Goal: Information Seeking & Learning: Learn about a topic

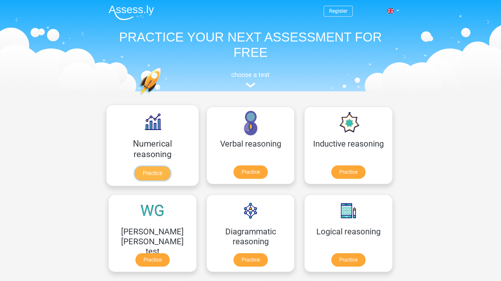
click at [136, 167] on link "Practice" at bounding box center [153, 174] width 36 height 14
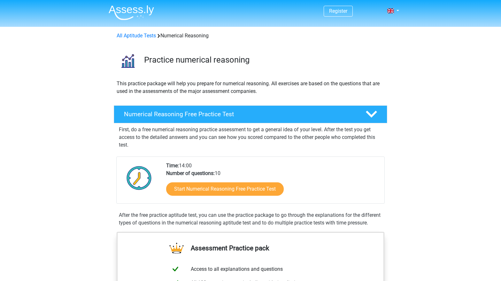
scroll to position [86, 0]
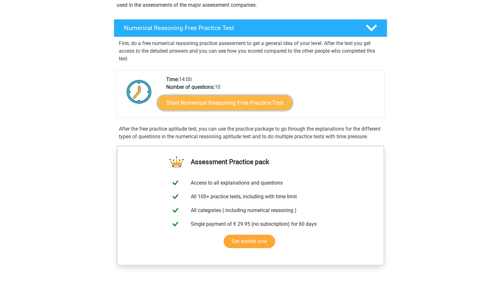
click at [205, 102] on link "Start Numerical Reasoning Free Practice Test" at bounding box center [225, 102] width 135 height 15
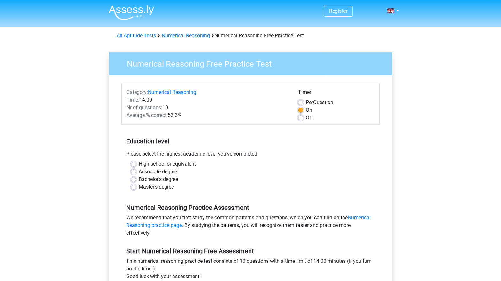
click at [139, 165] on label "High school or equivalent" at bounding box center [167, 165] width 57 height 8
click at [132, 165] on input "High school or equivalent" at bounding box center [133, 164] width 5 height 6
radio input "true"
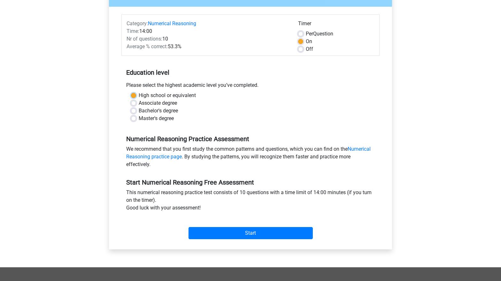
scroll to position [69, 0]
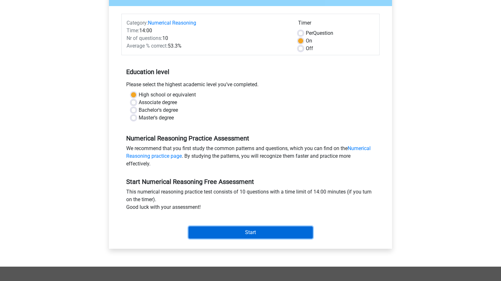
click at [208, 233] on input "Start" at bounding box center [251, 233] width 124 height 12
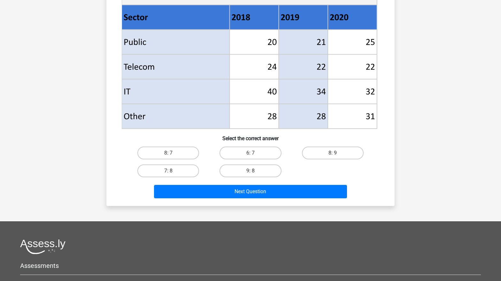
scroll to position [256, 0]
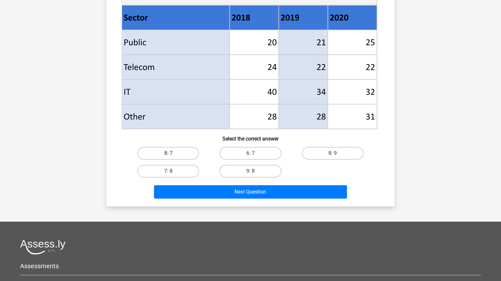
click at [171, 151] on label "8: 7" at bounding box center [169, 153] width 62 height 13
click at [171, 153] on input "8: 7" at bounding box center [171, 155] width 4 height 4
radio input "true"
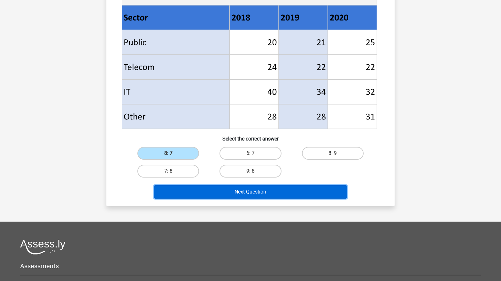
click at [179, 187] on button "Next Question" at bounding box center [250, 191] width 193 height 13
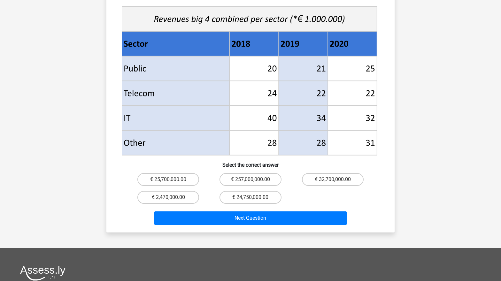
scroll to position [315, 0]
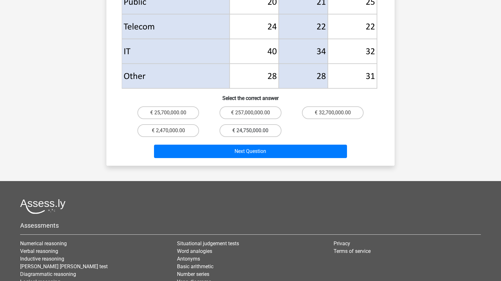
click at [241, 124] on label "€ 24,750,000.00" at bounding box center [251, 130] width 62 height 13
click at [251, 131] on input "€ 24,750,000.00" at bounding box center [253, 133] width 4 height 4
radio input "true"
click at [181, 106] on label "€ 25,700,000.00" at bounding box center [169, 112] width 62 height 13
click at [173, 113] on input "€ 25,700,000.00" at bounding box center [171, 115] width 4 height 4
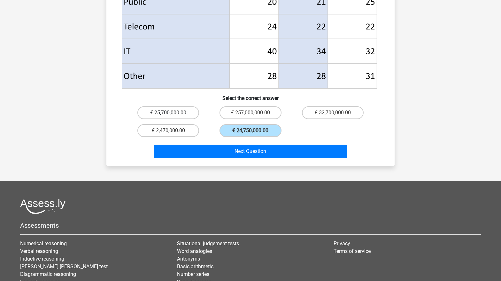
radio input "true"
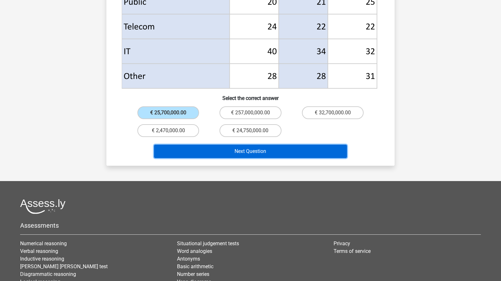
click at [236, 145] on button "Next Question" at bounding box center [250, 151] width 193 height 13
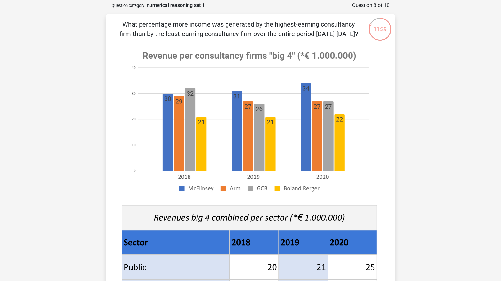
scroll to position [29, 0]
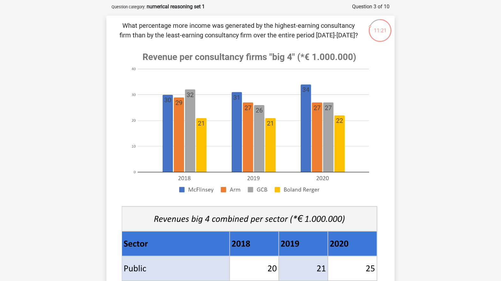
click at [115, 183] on div "What percentage more income was generated by the highest-earning consultancy fi…" at bounding box center [250, 224] width 283 height 407
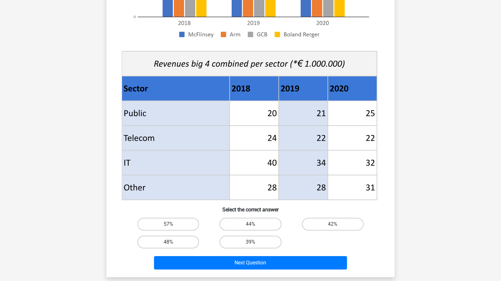
scroll to position [191, 0]
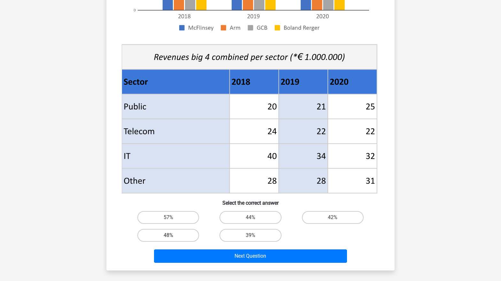
click at [157, 235] on label "48%" at bounding box center [169, 235] width 62 height 13
click at [169, 236] on input "48%" at bounding box center [171, 238] width 4 height 4
radio input "true"
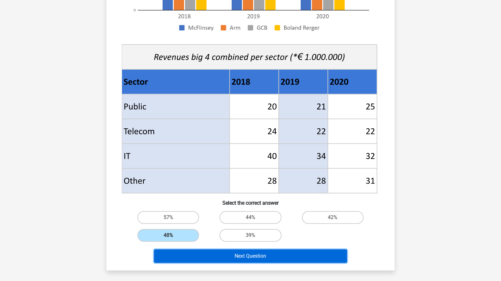
click at [237, 258] on button "Next Question" at bounding box center [250, 256] width 193 height 13
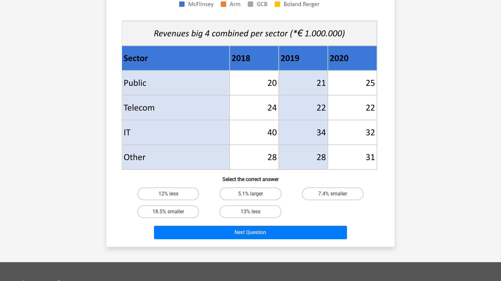
scroll to position [215, 0]
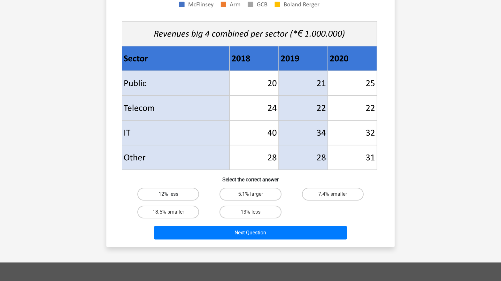
click at [157, 195] on label "12% less" at bounding box center [169, 194] width 62 height 13
click at [169, 195] on input "12% less" at bounding box center [171, 196] width 4 height 4
radio input "true"
click at [97, 198] on div "Register Nederlands English" at bounding box center [250, 108] width 501 height 646
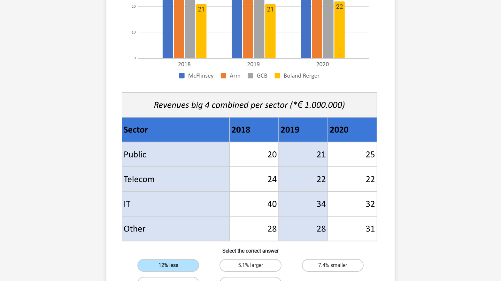
scroll to position [197, 0]
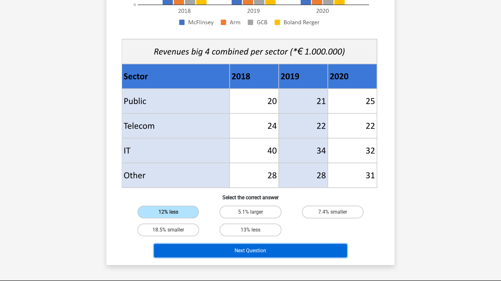
click at [286, 250] on button "Next Question" at bounding box center [250, 250] width 193 height 13
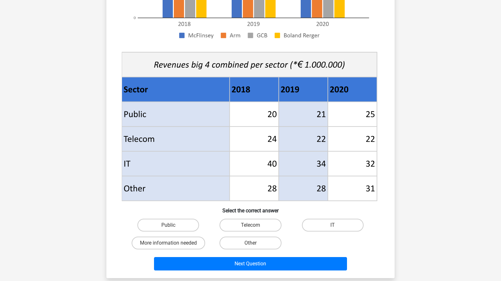
scroll to position [183, 0]
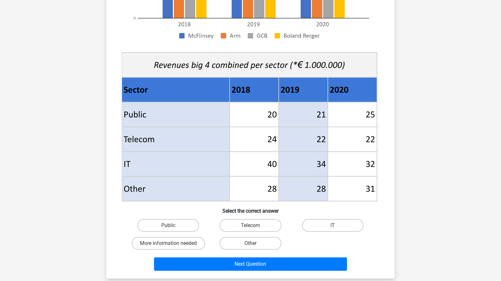
click at [170, 228] on input "Public" at bounding box center [171, 228] width 4 height 4
radio input "true"
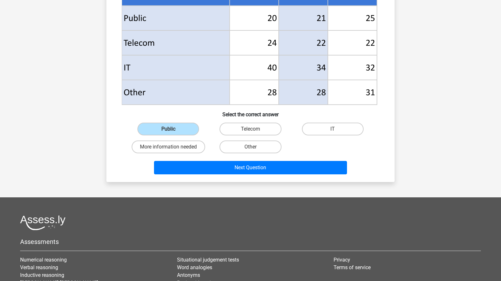
scroll to position [355, 0]
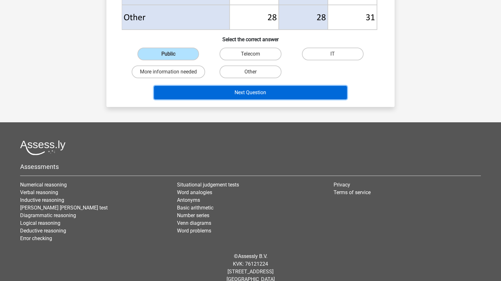
click at [241, 91] on button "Next Question" at bounding box center [250, 92] width 193 height 13
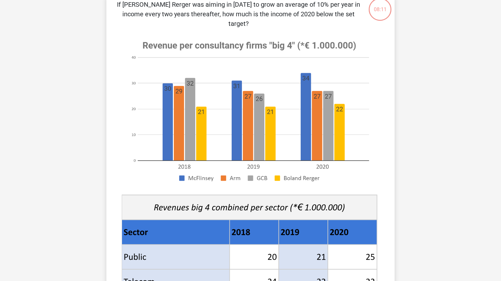
scroll to position [32, 0]
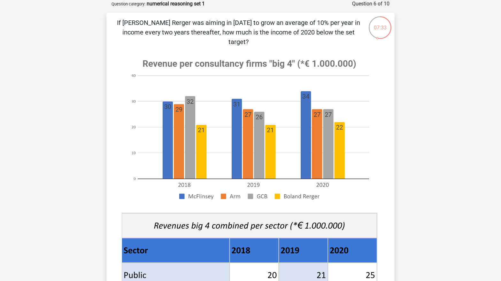
click at [100, 120] on div "07:33 Question 6 of 10 Question category: numerical reasoning set 1" at bounding box center [251, 220] width 304 height 440
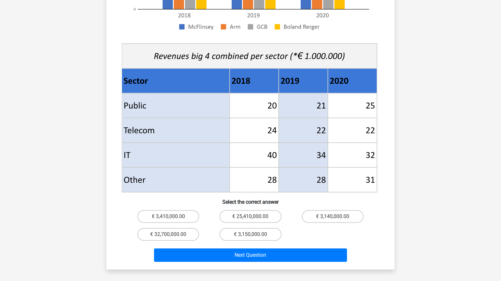
scroll to position [205, 0]
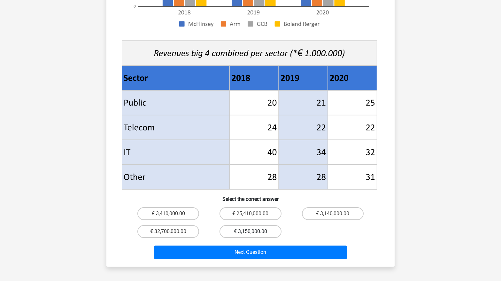
click at [243, 225] on label "€ 3,150,000.00" at bounding box center [251, 231] width 62 height 13
click at [251, 232] on input "€ 3,150,000.00" at bounding box center [253, 234] width 4 height 4
radio input "true"
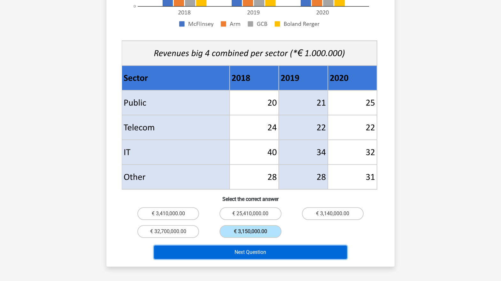
click at [279, 246] on button "Next Question" at bounding box center [250, 252] width 193 height 13
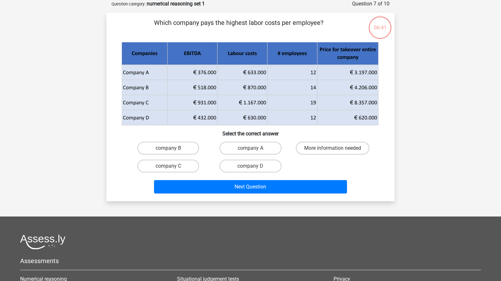
scroll to position [0, 0]
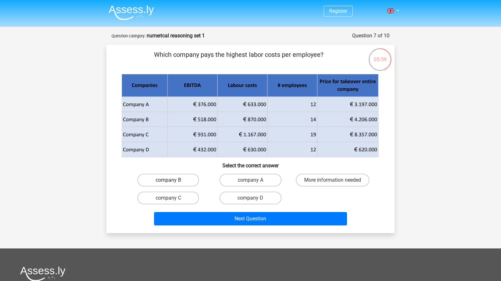
click at [176, 179] on label "company B" at bounding box center [169, 180] width 62 height 13
click at [173, 180] on input "company B" at bounding box center [171, 182] width 4 height 4
radio input "true"
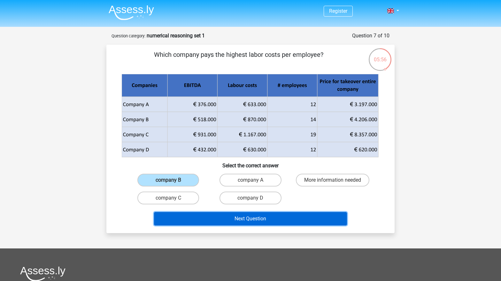
click at [219, 219] on button "Next Question" at bounding box center [250, 218] width 193 height 13
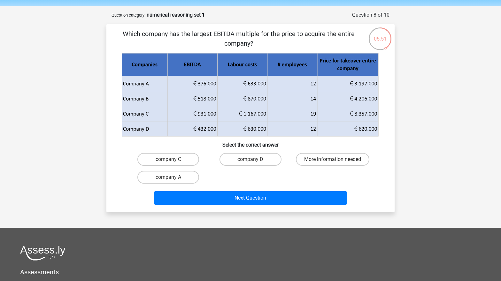
scroll to position [16, 0]
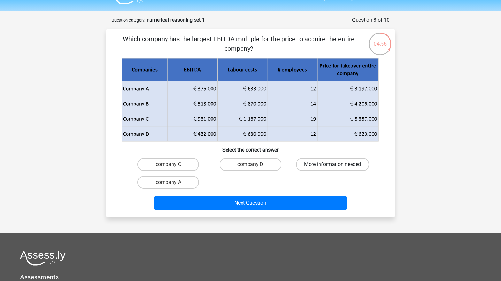
click at [344, 163] on label "More information needed" at bounding box center [333, 164] width 74 height 13
click at [337, 165] on input "More information needed" at bounding box center [335, 167] width 4 height 4
radio input "true"
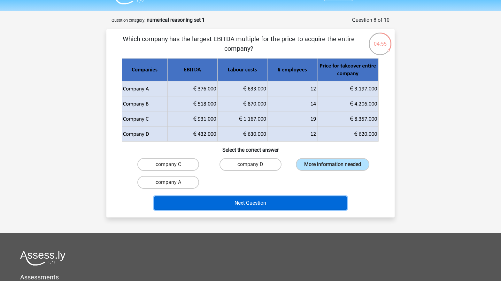
click at [260, 205] on button "Next Question" at bounding box center [250, 203] width 193 height 13
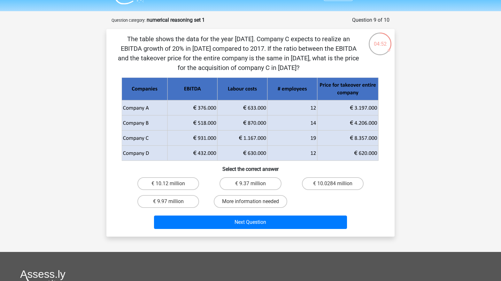
scroll to position [14, 0]
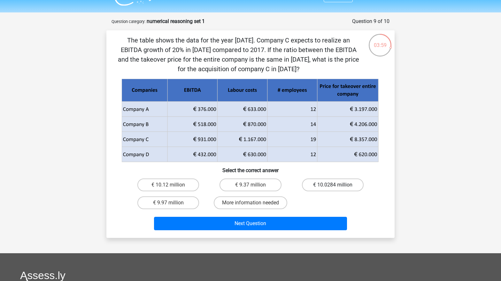
click at [329, 186] on label "€ 10.0284 million" at bounding box center [333, 185] width 62 height 13
click at [333, 186] on input "€ 10.0284 million" at bounding box center [335, 187] width 4 height 4
radio input "true"
click at [329, 186] on label "€ 10.0284 million" at bounding box center [333, 185] width 62 height 13
click at [333, 186] on input "€ 10.0284 million" at bounding box center [335, 187] width 4 height 4
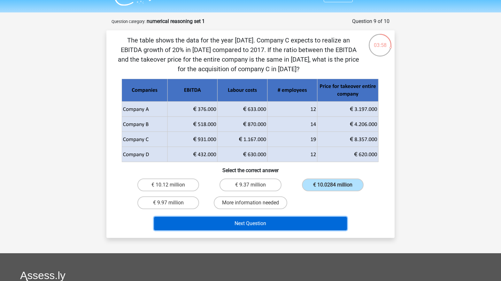
click at [283, 225] on button "Next Question" at bounding box center [250, 223] width 193 height 13
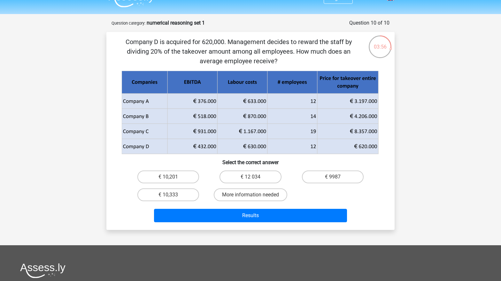
scroll to position [12, 0]
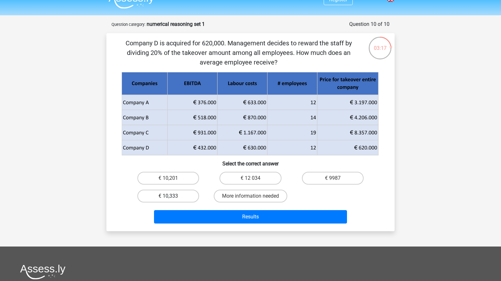
click at [153, 197] on label "€ 10,333" at bounding box center [169, 196] width 62 height 13
click at [169, 197] on input "€ 10,333" at bounding box center [171, 198] width 4 height 4
radio input "true"
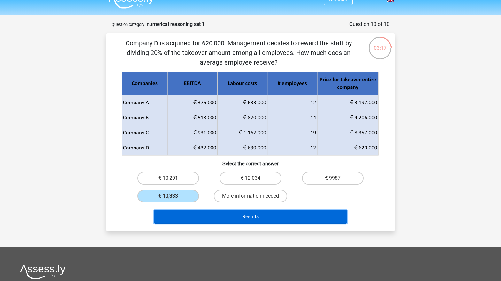
click at [237, 221] on button "Results" at bounding box center [250, 216] width 193 height 13
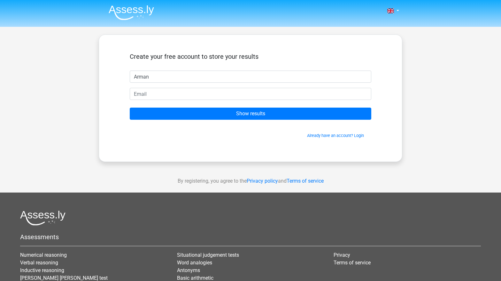
type input "Arman"
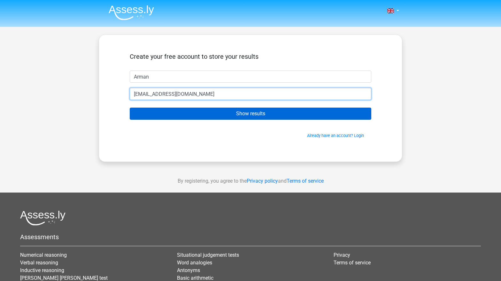
type input "[EMAIL_ADDRESS][DOMAIN_NAME]"
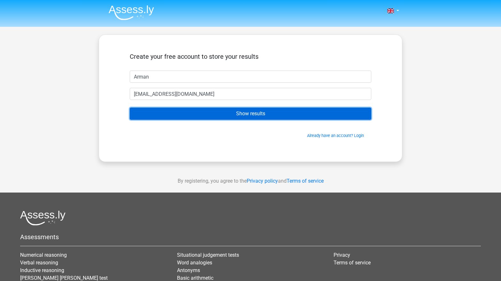
click at [252, 116] on input "Show results" at bounding box center [251, 114] width 242 height 12
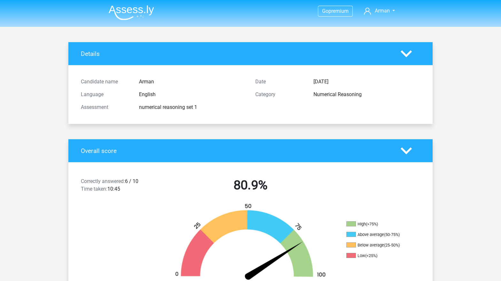
drag, startPoint x: 79, startPoint y: 156, endPoint x: 79, endPoint y: 206, distance: 50.2
click at [79, 206] on div "Overall score Correctly answered: 6 / 10 Time taken: 10:45 80.9% High (>75%) Ab…" at bounding box center [250, 235] width 365 height 193
click at [79, 206] on div at bounding box center [113, 243] width 91 height 80
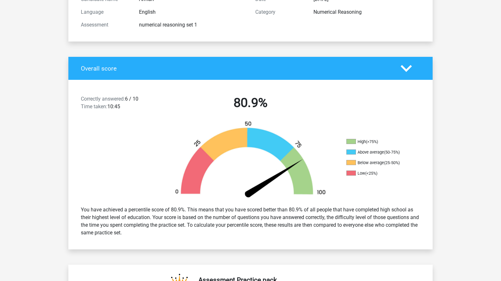
scroll to position [86, 0]
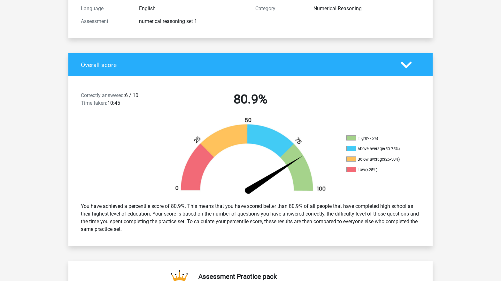
drag, startPoint x: 79, startPoint y: 206, endPoint x: 79, endPoint y: 237, distance: 30.7
click at [79, 237] on div "You have achieved a percentile score of 80.9%. This means that you have scored …" at bounding box center [250, 218] width 365 height 41
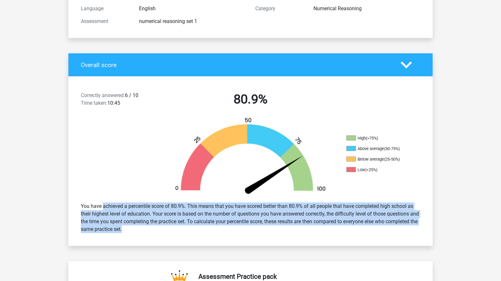
drag, startPoint x: 79, startPoint y: 237, endPoint x: 78, endPoint y: 205, distance: 31.3
click at [78, 205] on div "You have achieved a percentile score of 80.9%. This means that you have scored …" at bounding box center [250, 218] width 365 height 41
click at [78, 205] on div "You have achieved a percentile score of 80.9%. This means that you have scored …" at bounding box center [250, 218] width 349 height 36
drag, startPoint x: 78, startPoint y: 205, endPoint x: 81, endPoint y: 238, distance: 32.7
click at [81, 237] on div "You have achieved a percentile score of 80.9%. This means that you have scored …" at bounding box center [250, 218] width 365 height 41
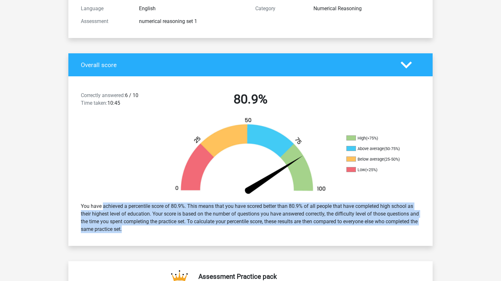
click at [81, 238] on div "You have achieved a percentile score of 80.9%. This means that you have scored …" at bounding box center [250, 218] width 365 height 41
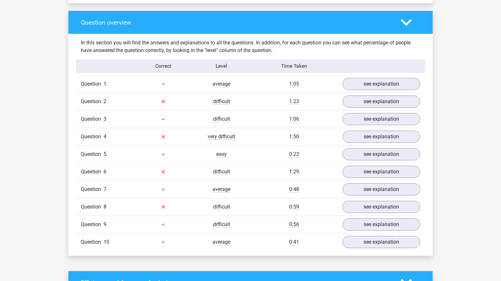
scroll to position [465, 0]
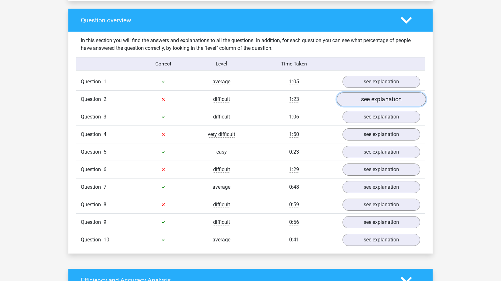
click at [382, 101] on link "see explanation" at bounding box center [381, 99] width 89 height 14
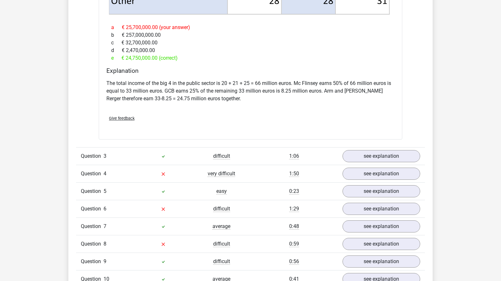
scroll to position [950, 0]
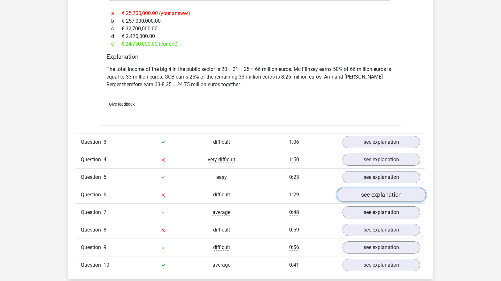
click at [362, 188] on link "see explanation" at bounding box center [381, 195] width 89 height 14
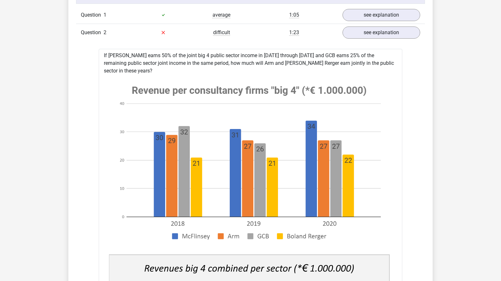
scroll to position [480, 0]
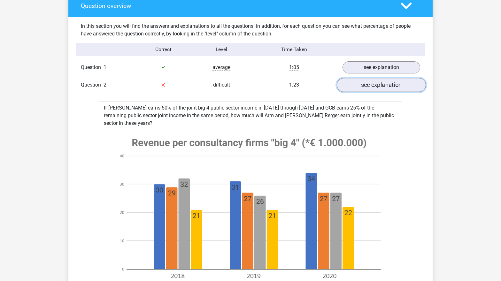
click at [389, 88] on link "see explanation" at bounding box center [381, 85] width 89 height 14
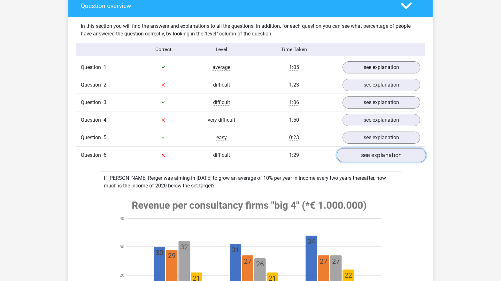
click at [351, 157] on link "see explanation" at bounding box center [381, 155] width 89 height 14
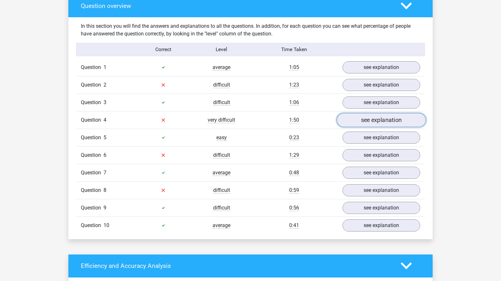
click at [359, 122] on link "see explanation" at bounding box center [381, 120] width 89 height 14
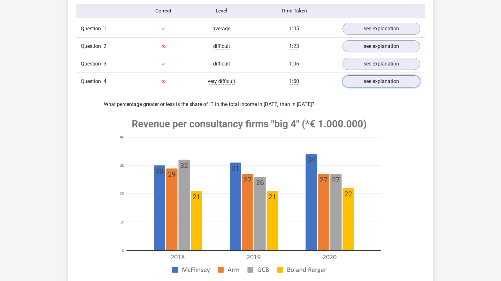
scroll to position [520, 0]
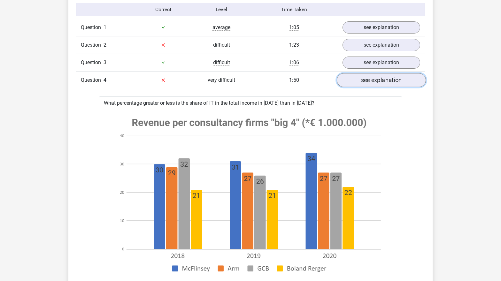
click at [379, 83] on link "see explanation" at bounding box center [381, 80] width 89 height 14
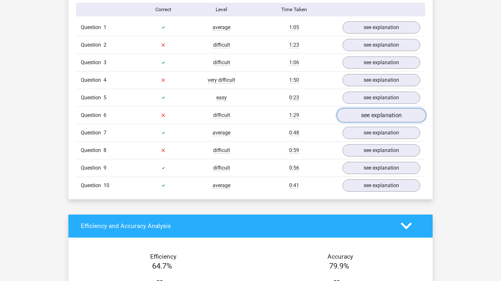
click at [357, 112] on link "see explanation" at bounding box center [381, 115] width 89 height 14
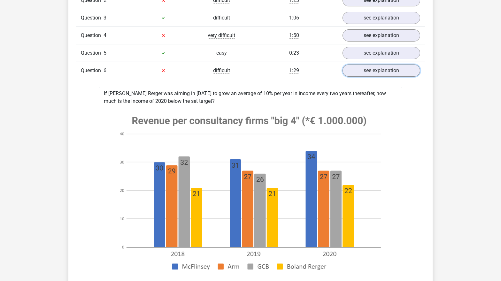
scroll to position [587, 0]
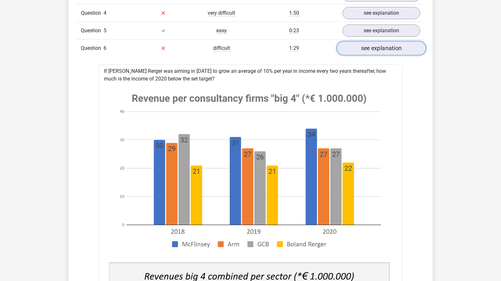
click at [370, 50] on link "see explanation" at bounding box center [381, 48] width 89 height 14
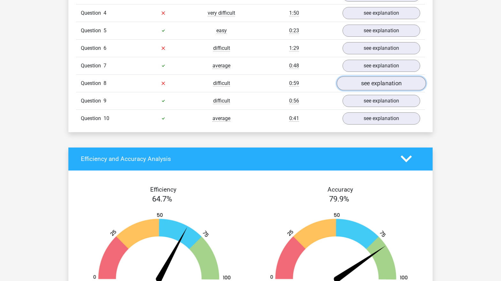
click at [359, 81] on link "see explanation" at bounding box center [381, 83] width 89 height 14
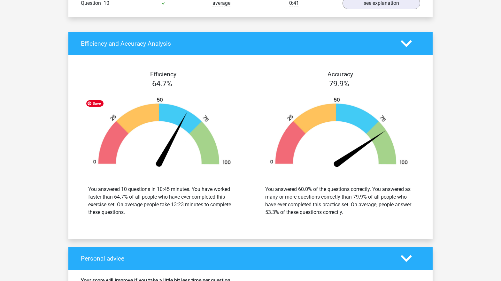
scroll to position [956, 0]
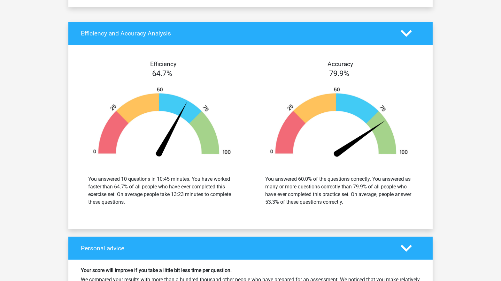
drag, startPoint x: 145, startPoint y: 177, endPoint x: 145, endPoint y: 203, distance: 26.5
click at [145, 203] on div "You answered 10 questions in 10:45 minutes. You have worked faster than 64.7% o…" at bounding box center [162, 191] width 148 height 31
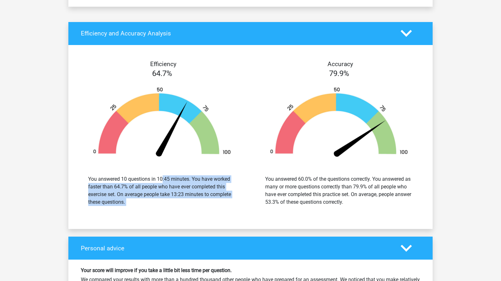
drag, startPoint x: 145, startPoint y: 203, endPoint x: 134, endPoint y: 176, distance: 29.7
click at [134, 176] on div "You answered 10 questions in 10:45 minutes. You have worked faster than 64.7% o…" at bounding box center [162, 191] width 148 height 31
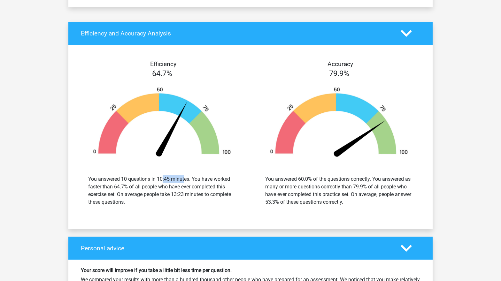
click at [134, 176] on div "You answered 10 questions in 10:45 minutes. You have worked faster than 64.7% o…" at bounding box center [162, 191] width 148 height 31
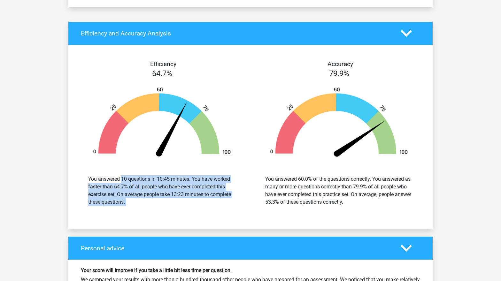
click at [134, 176] on div "You answered 10 questions in 10:45 minutes. You have worked faster than 64.7% o…" at bounding box center [162, 191] width 148 height 31
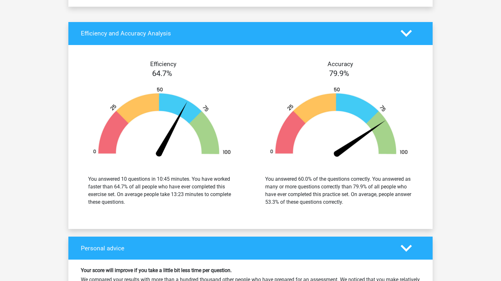
click at [142, 199] on div "You answered 10 questions in 10:45 minutes. You have worked faster than 64.7% o…" at bounding box center [162, 191] width 148 height 31
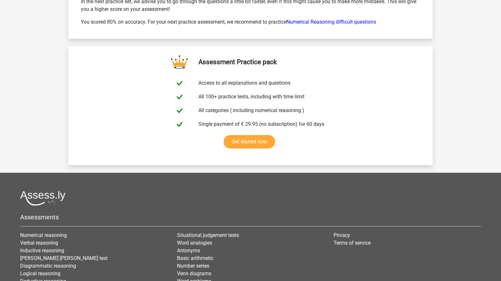
scroll to position [1283, 0]
